Goal: Task Accomplishment & Management: Use online tool/utility

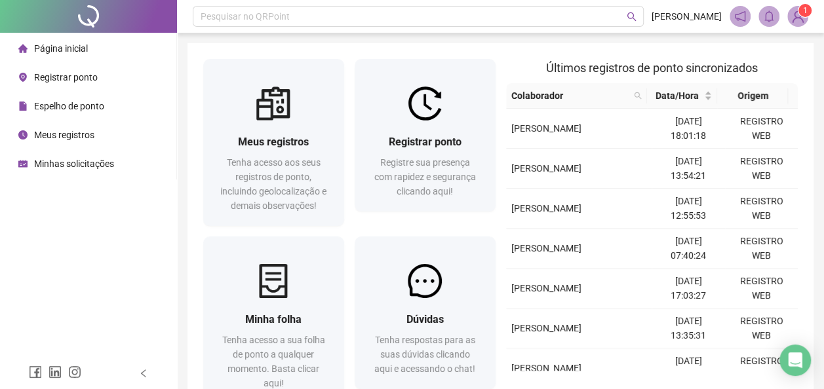
click at [79, 73] on span "Registrar ponto" at bounding box center [66, 77] width 64 height 10
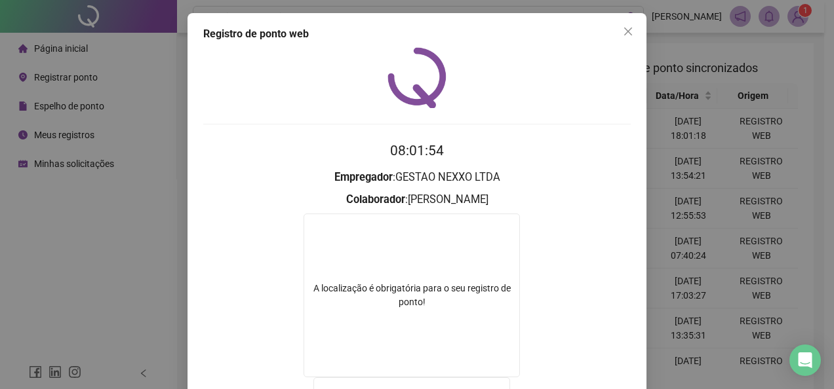
drag, startPoint x: 626, startPoint y: 29, endPoint x: 588, endPoint y: 43, distance: 39.6
click at [623, 29] on icon "close" at bounding box center [628, 31] width 10 height 10
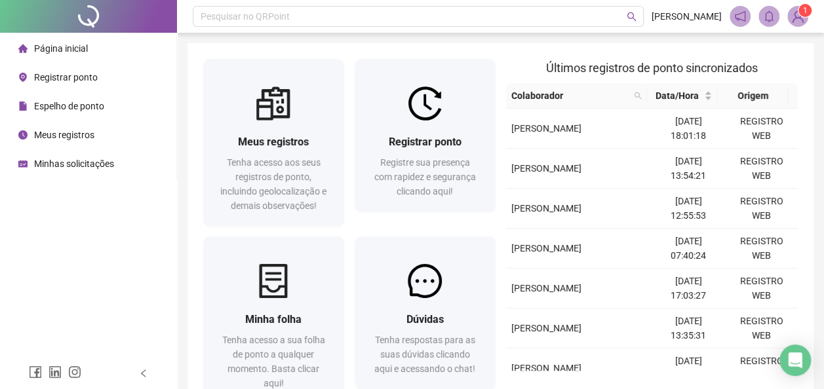
click at [76, 77] on span "Registrar ponto" at bounding box center [66, 77] width 64 height 10
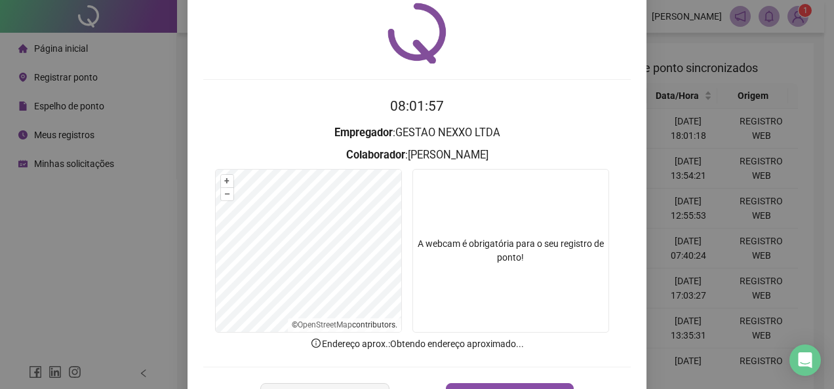
scroll to position [92, 0]
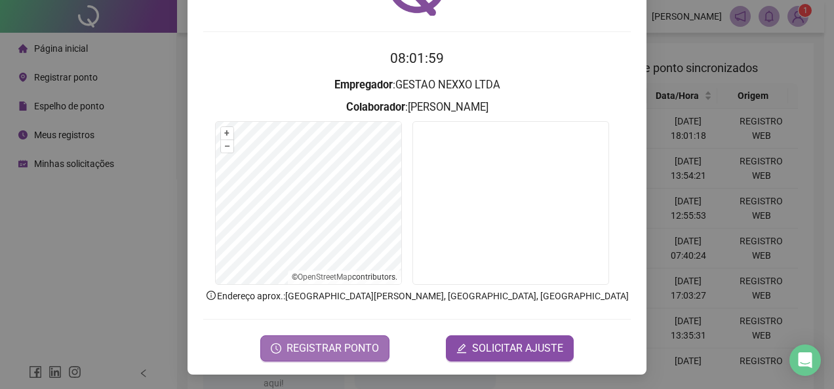
click at [359, 341] on span "REGISTRAR PONTO" at bounding box center [332, 349] width 92 height 16
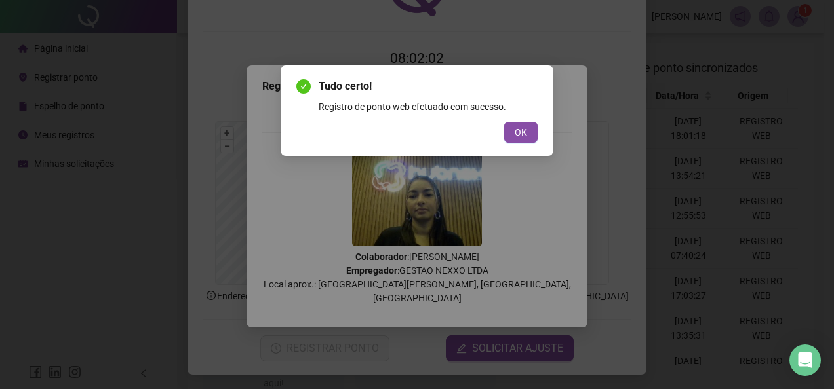
click at [524, 138] on span "OK" at bounding box center [520, 132] width 12 height 14
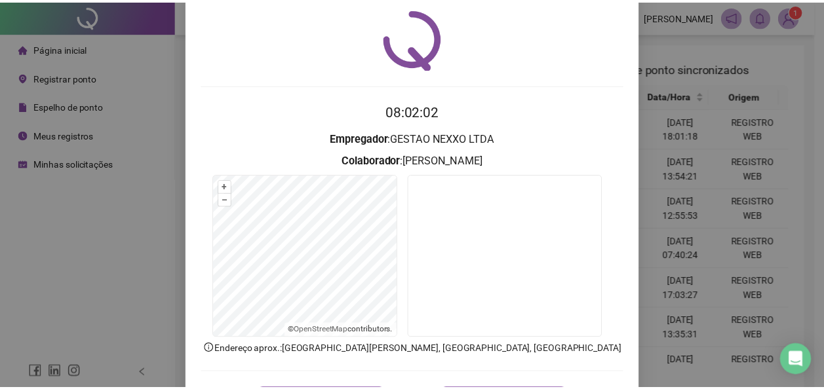
scroll to position [0, 0]
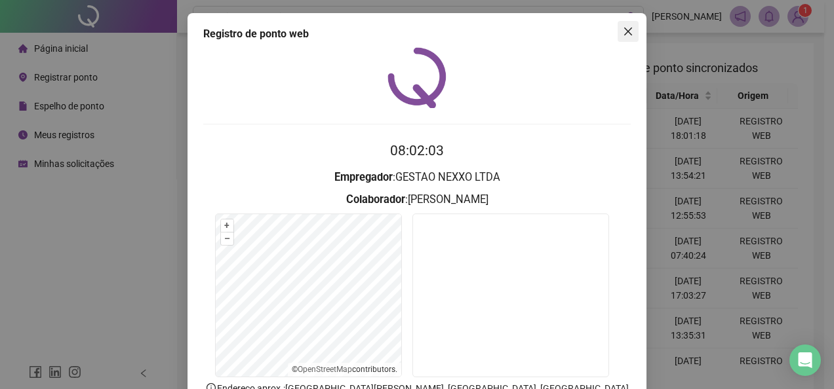
click at [625, 34] on icon "close" at bounding box center [628, 32] width 8 height 8
